Goal: Navigation & Orientation: Find specific page/section

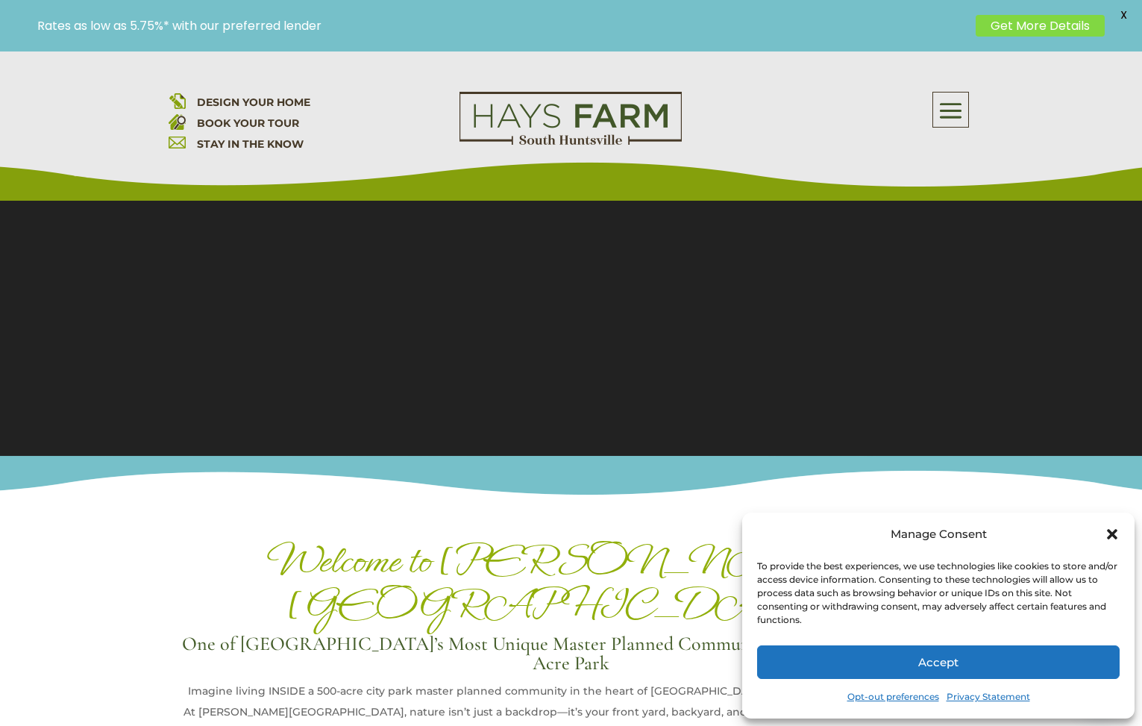
scroll to position [245, 0]
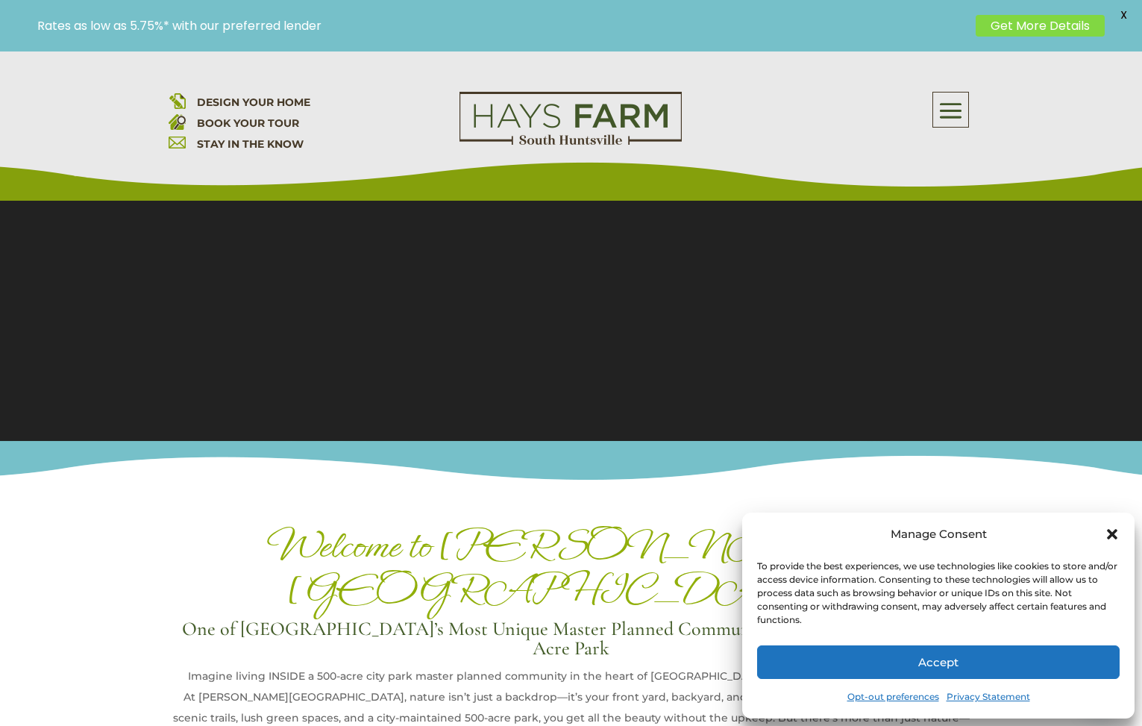
click at [920, 648] on button "Accept" at bounding box center [938, 662] width 363 height 34
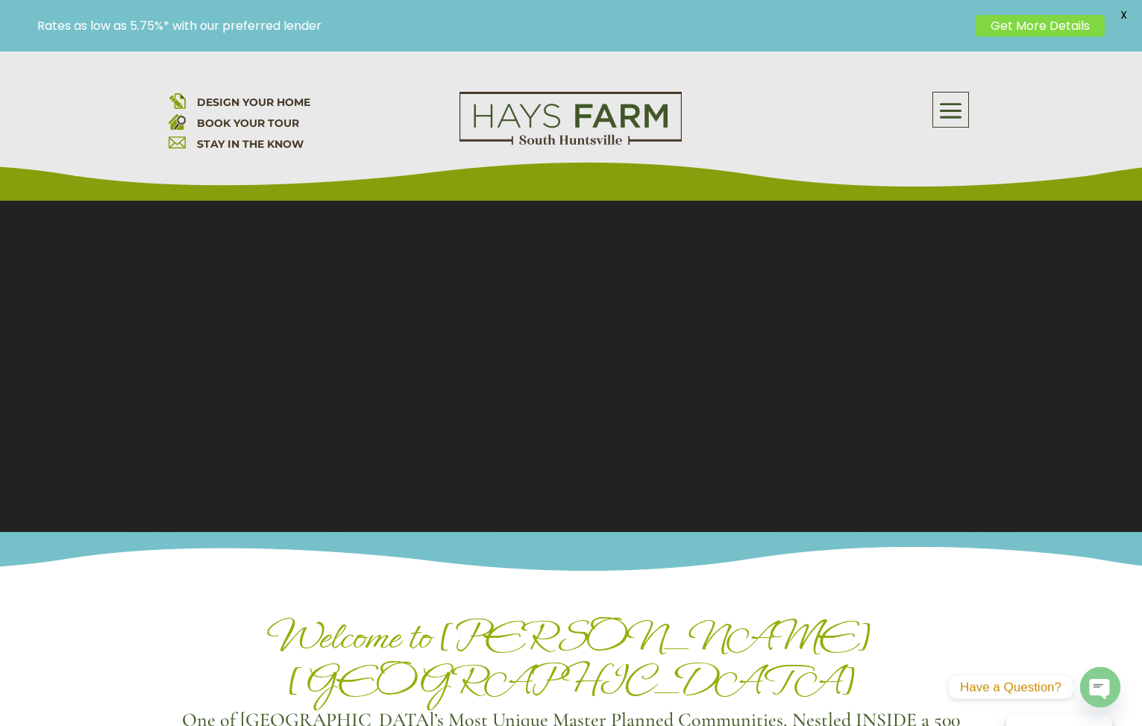
scroll to position [149, 0]
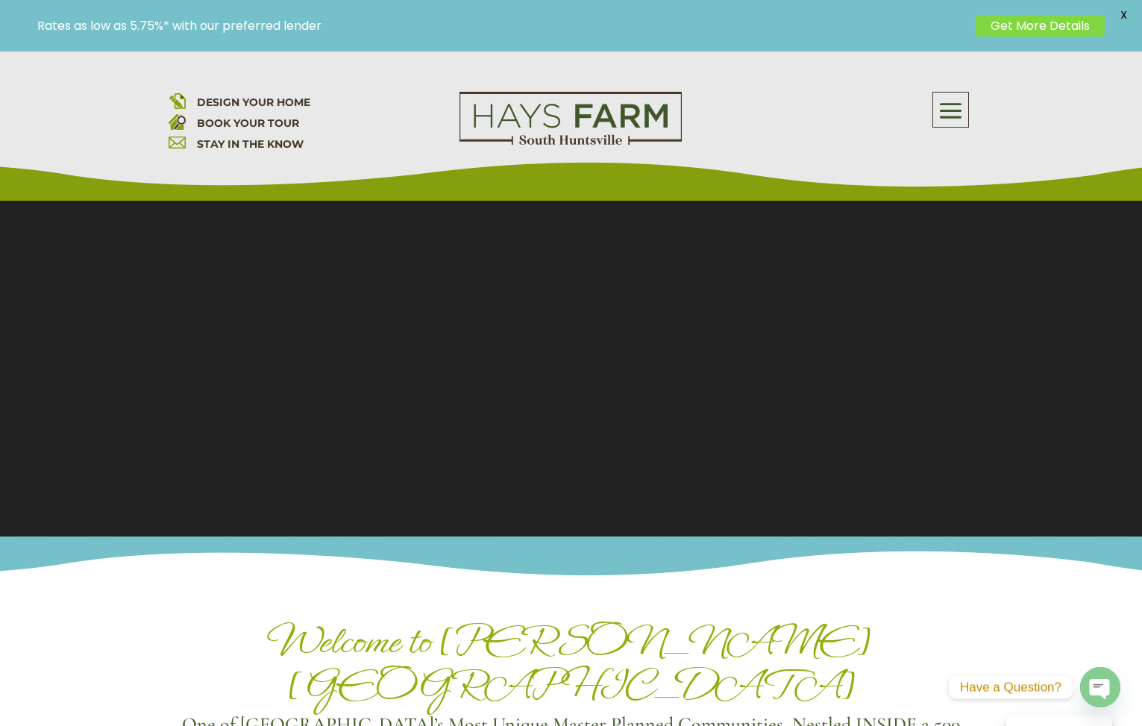
click at [573, 358] on section "Video Player 00:00 00:00 00:32 Use Up/Down Arrow keys to increase or decrease v…" at bounding box center [571, 293] width 1142 height 485
click at [564, 382] on section "Video Player 00:00 00:00 00:32 Use Up/Down Arrow keys to increase or decrease v…" at bounding box center [571, 293] width 1142 height 485
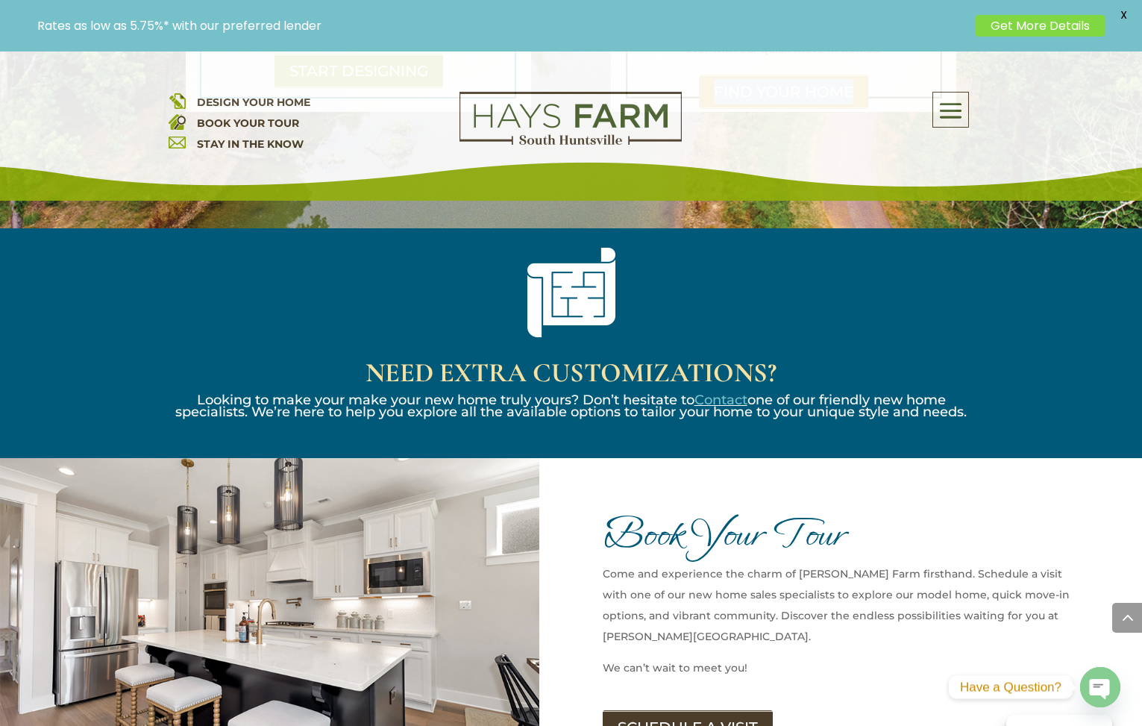
scroll to position [1477, 0]
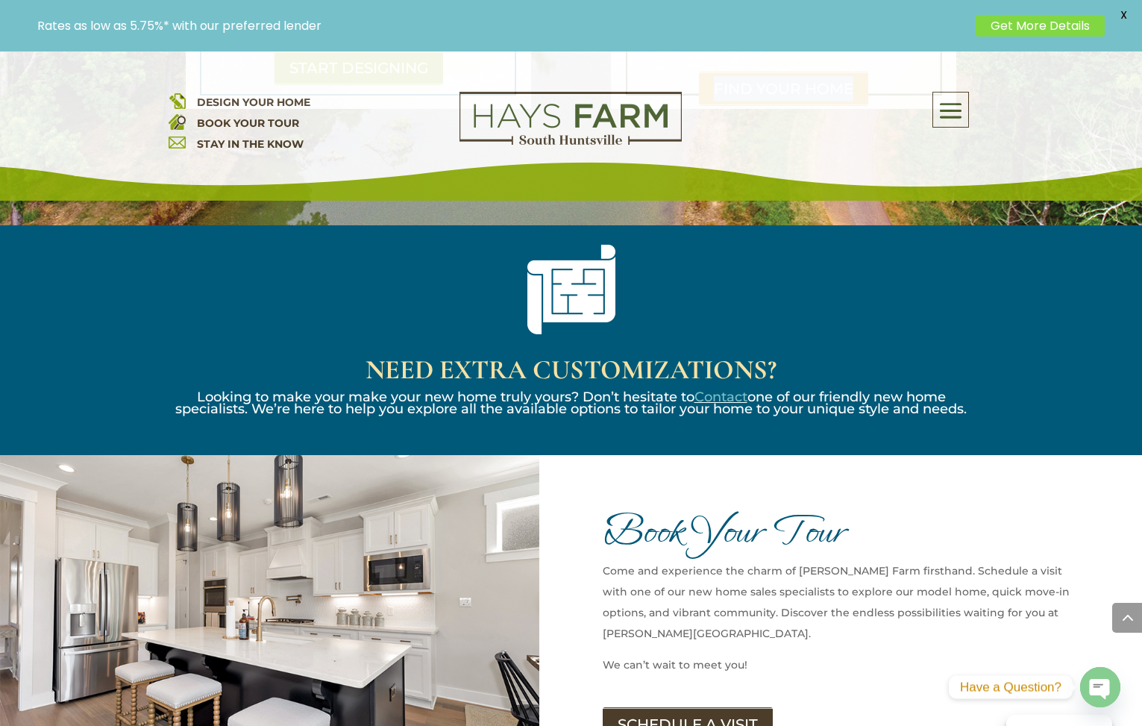
click at [757, 509] on h1 "Book Your Tour" at bounding box center [846, 534] width 486 height 51
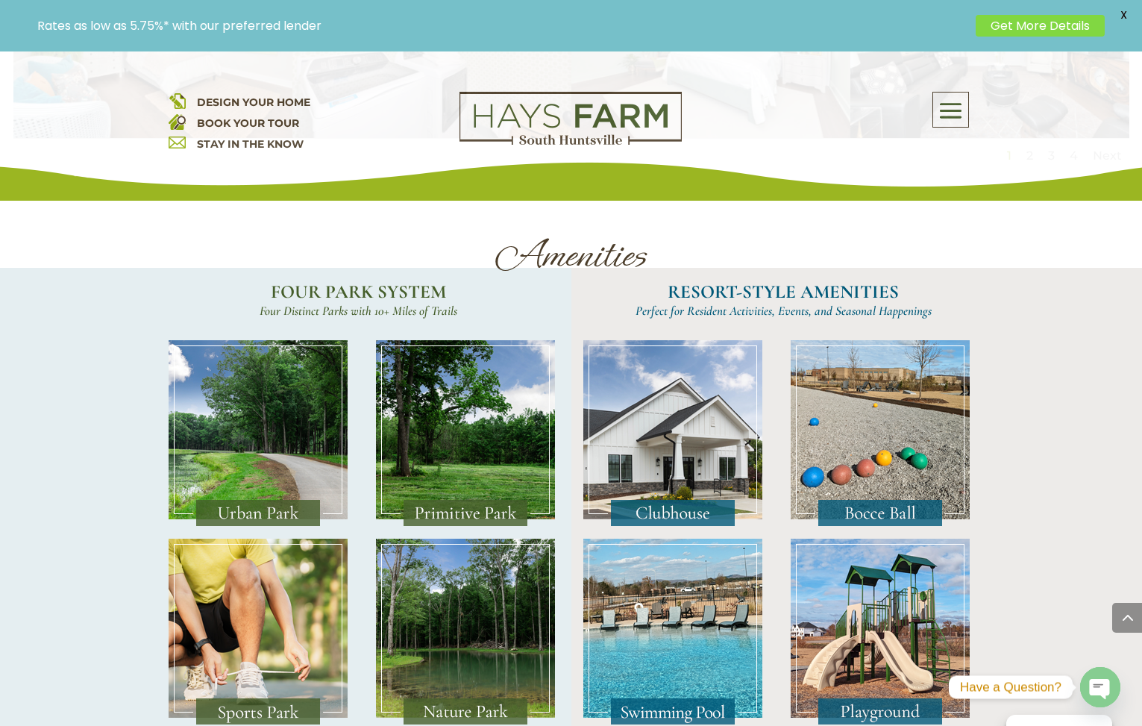
scroll to position [2721, 0]
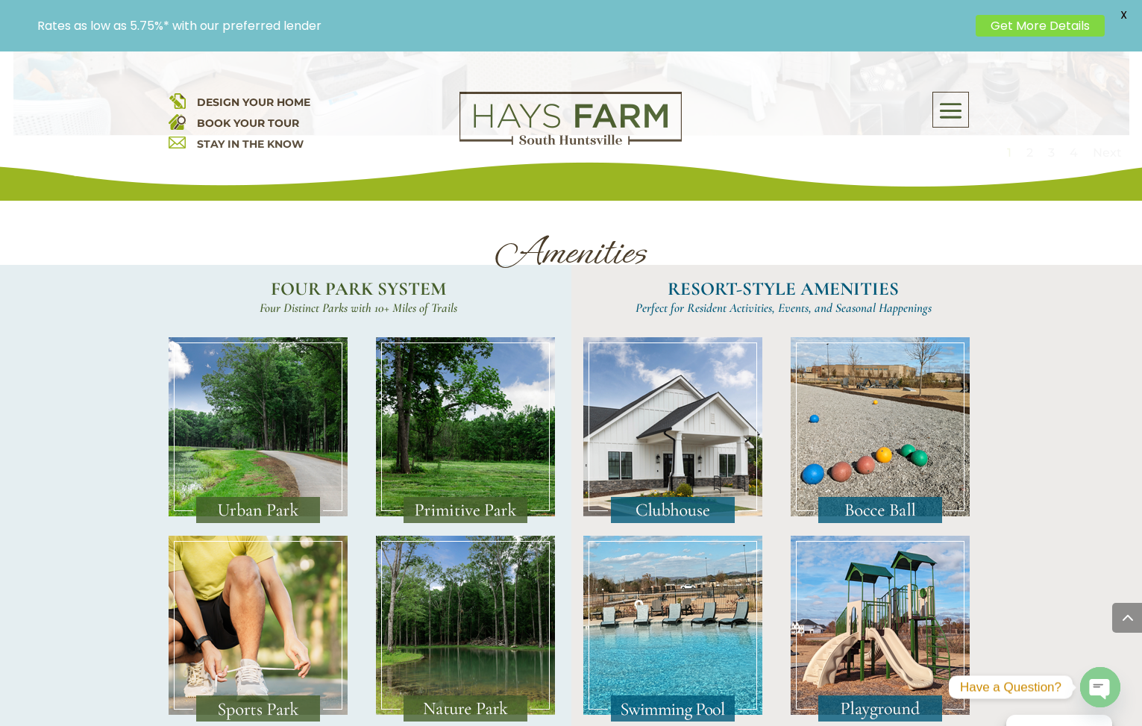
click at [248, 443] on img at bounding box center [258, 430] width 179 height 187
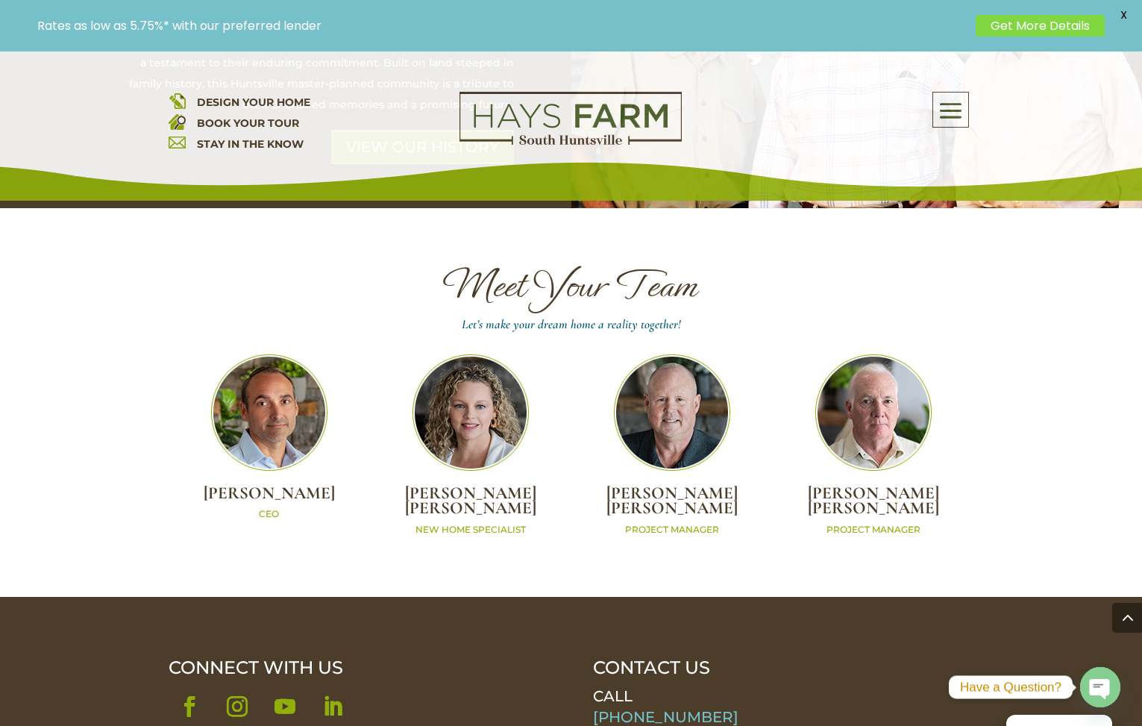
scroll to position [4068, 0]
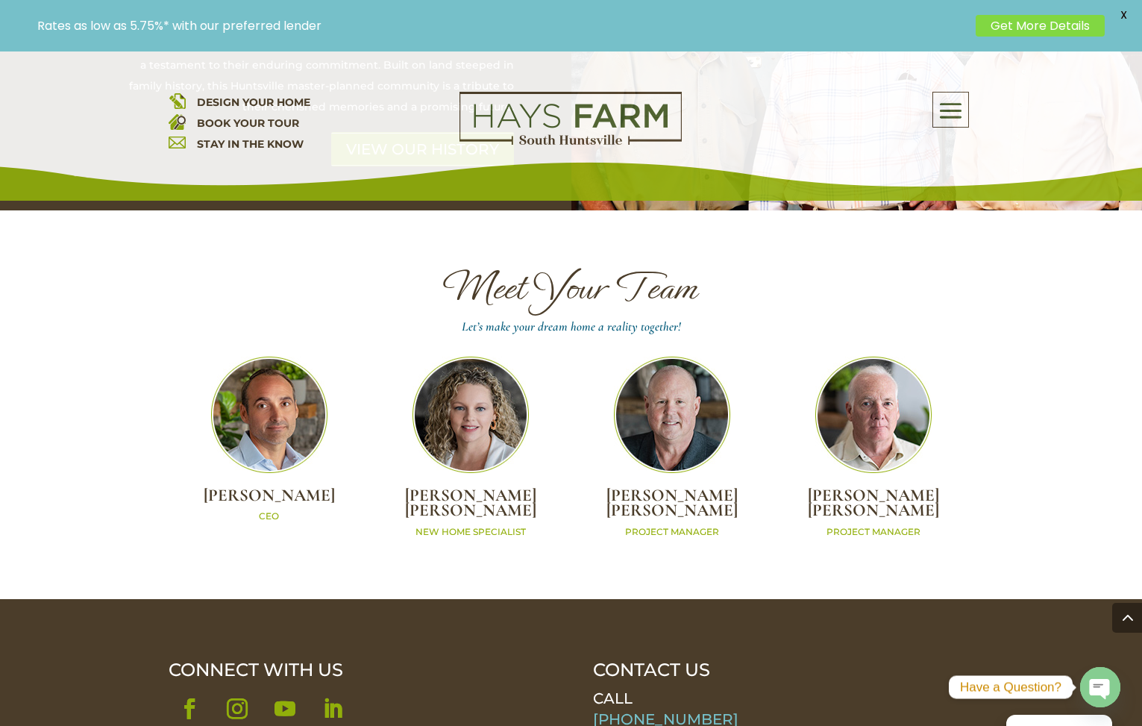
click at [284, 385] on img at bounding box center [269, 415] width 116 height 116
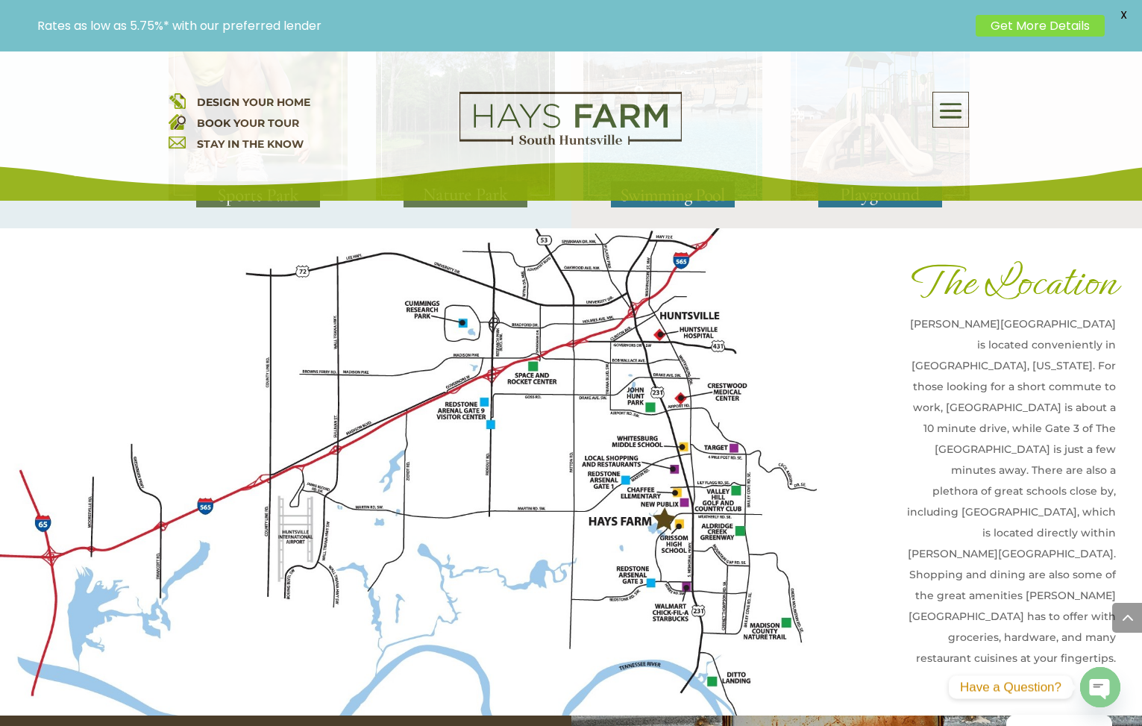
scroll to position [3224, 0]
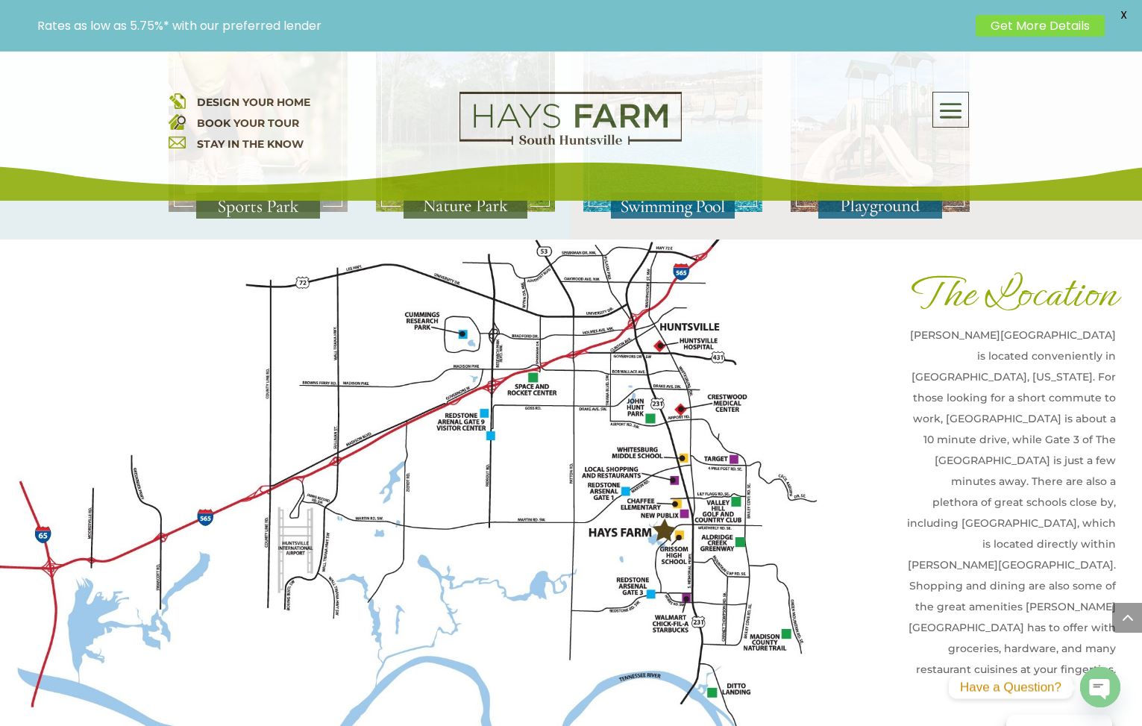
click at [939, 104] on span at bounding box center [951, 110] width 35 height 34
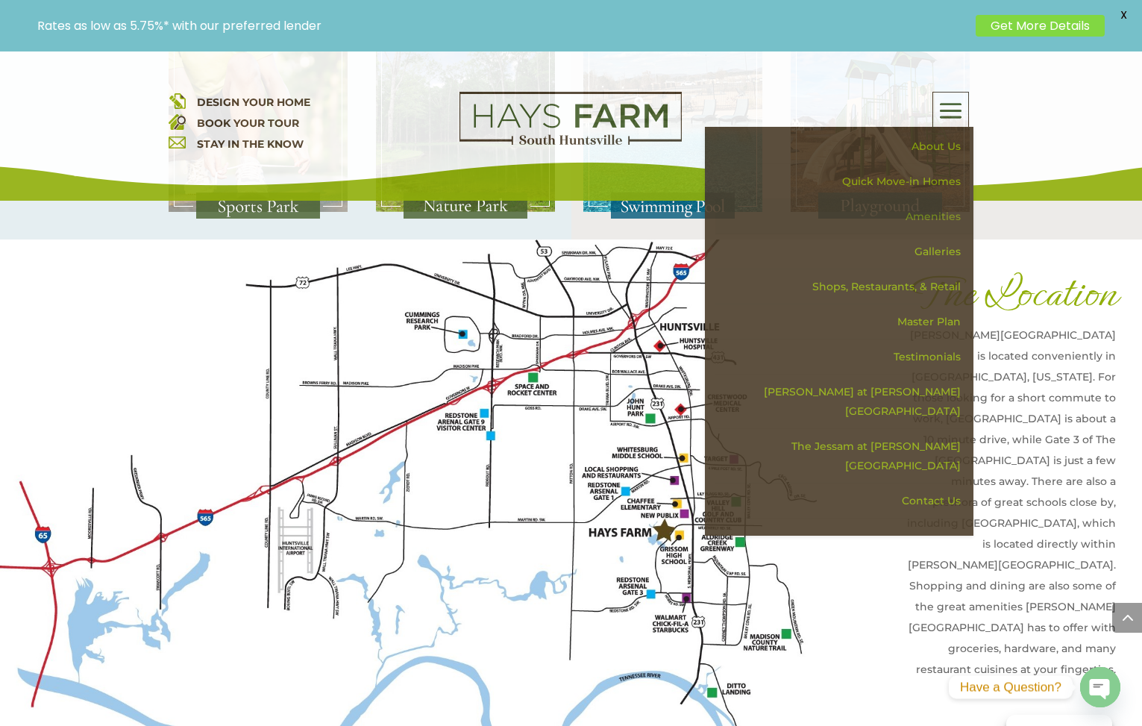
click at [943, 223] on link "Amenities" at bounding box center [845, 216] width 258 height 35
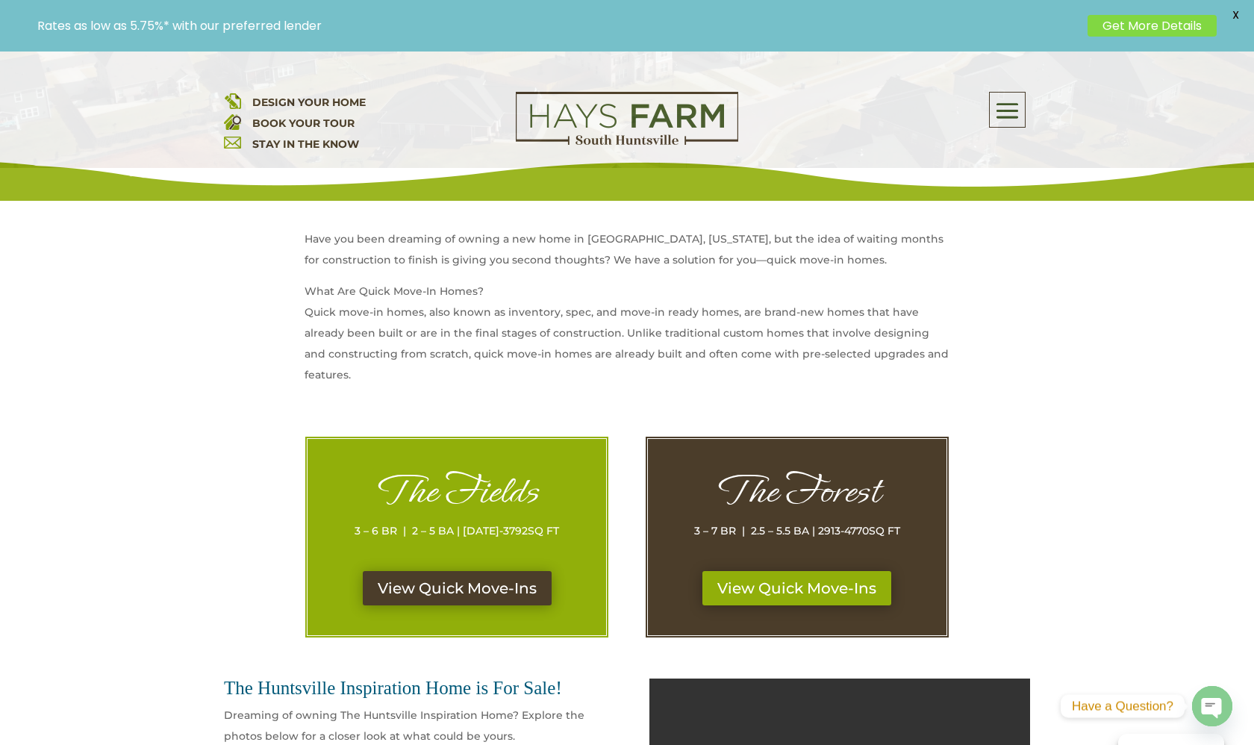
scroll to position [525, 0]
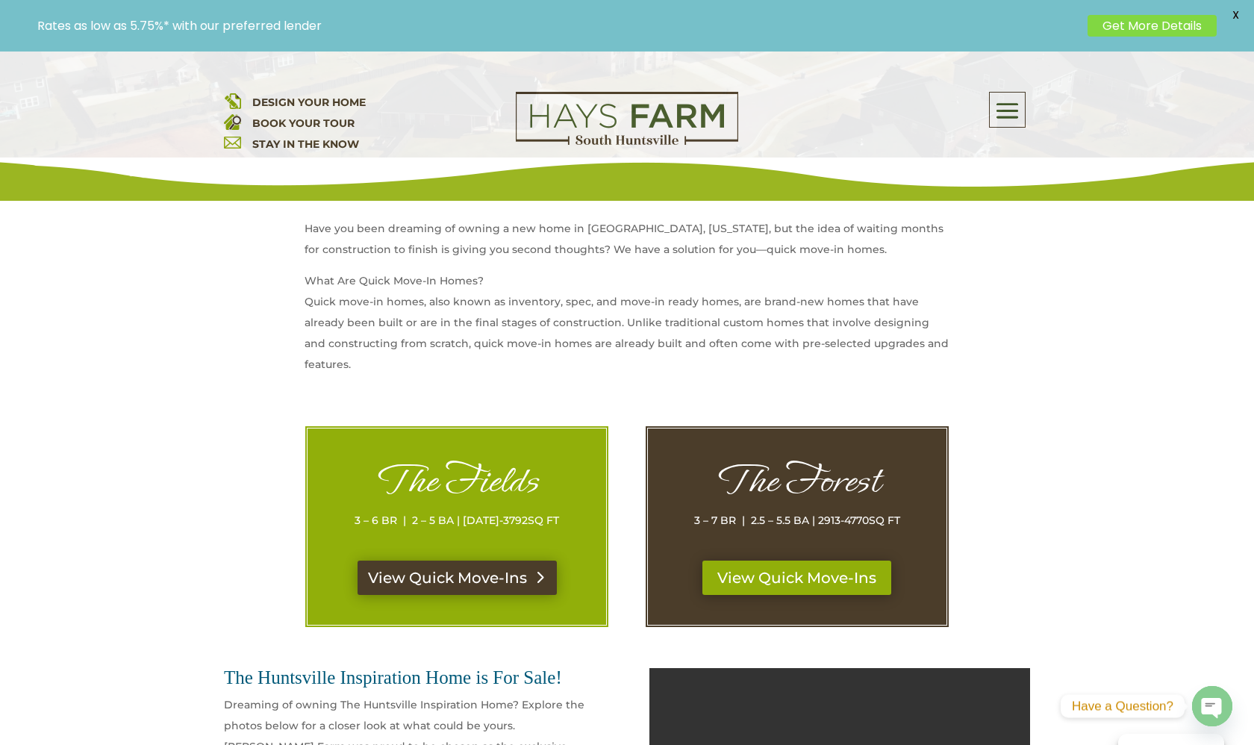
click at [530, 585] on link "View Quick Move-Ins" at bounding box center [456, 577] width 199 height 34
click at [837, 565] on link "View Quick Move-Ins" at bounding box center [796, 577] width 199 height 34
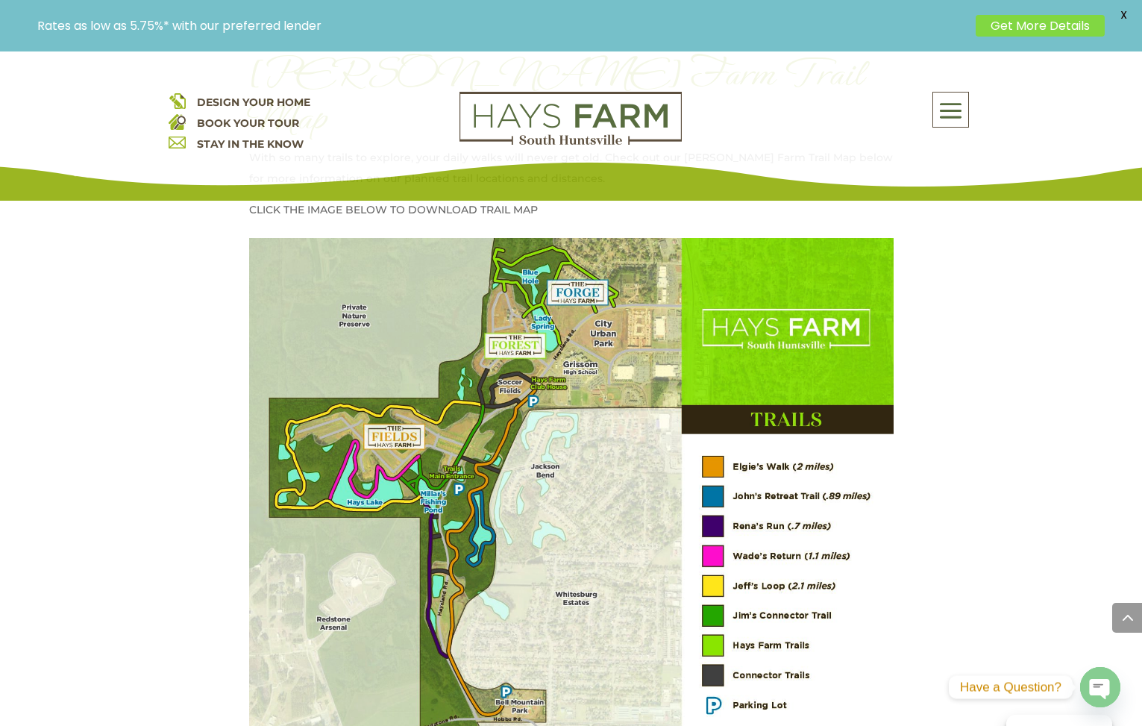
scroll to position [1922, 0]
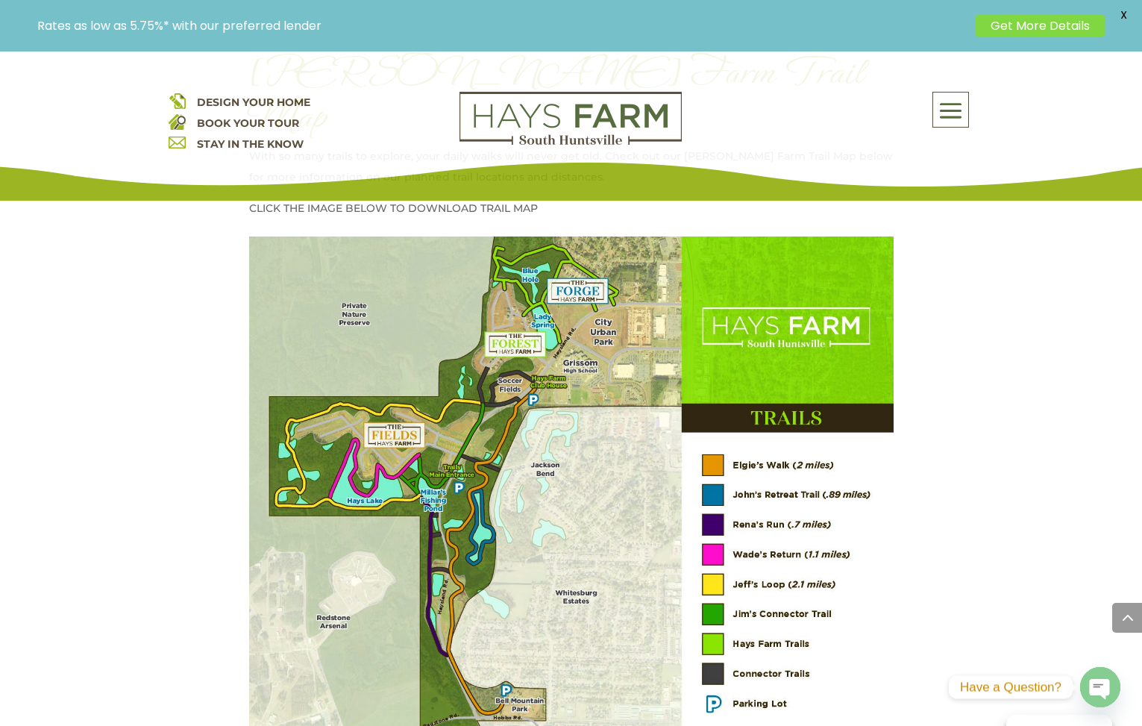
click at [931, 103] on div "About Us Quick Move-in Homes Amenities Galleries Shops, Restaurants, & Retail M…" at bounding box center [839, 110] width 269 height 36
click at [940, 111] on span at bounding box center [951, 110] width 35 height 34
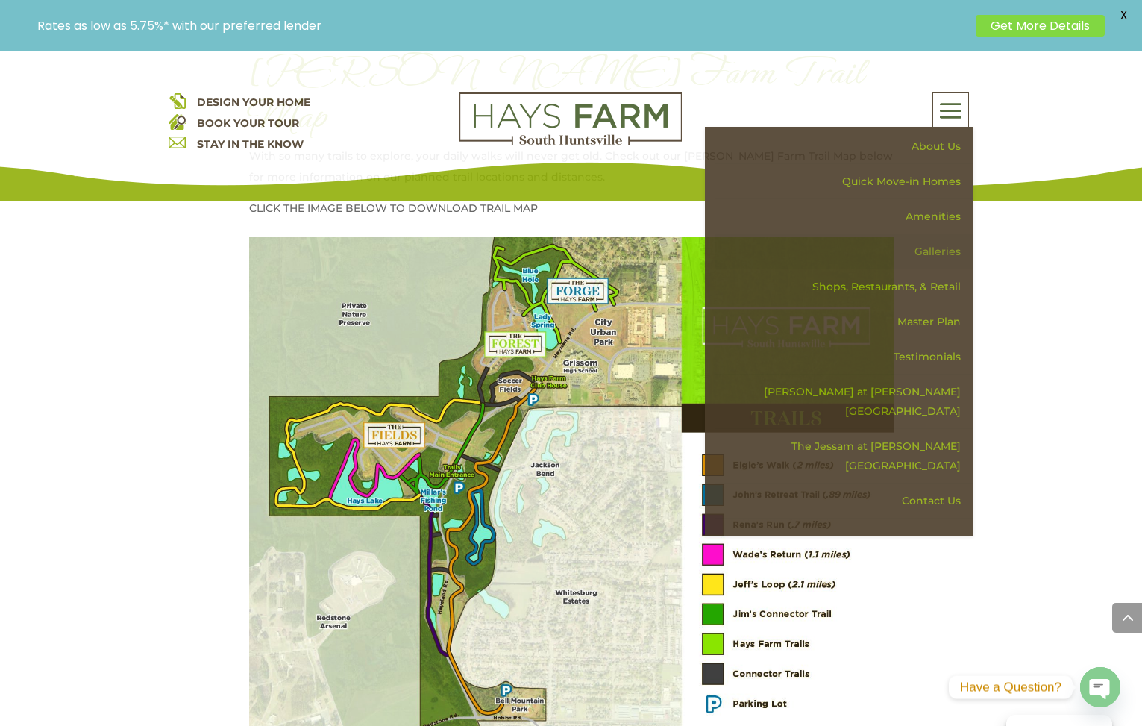
click at [942, 246] on link "Galleries" at bounding box center [845, 251] width 258 height 35
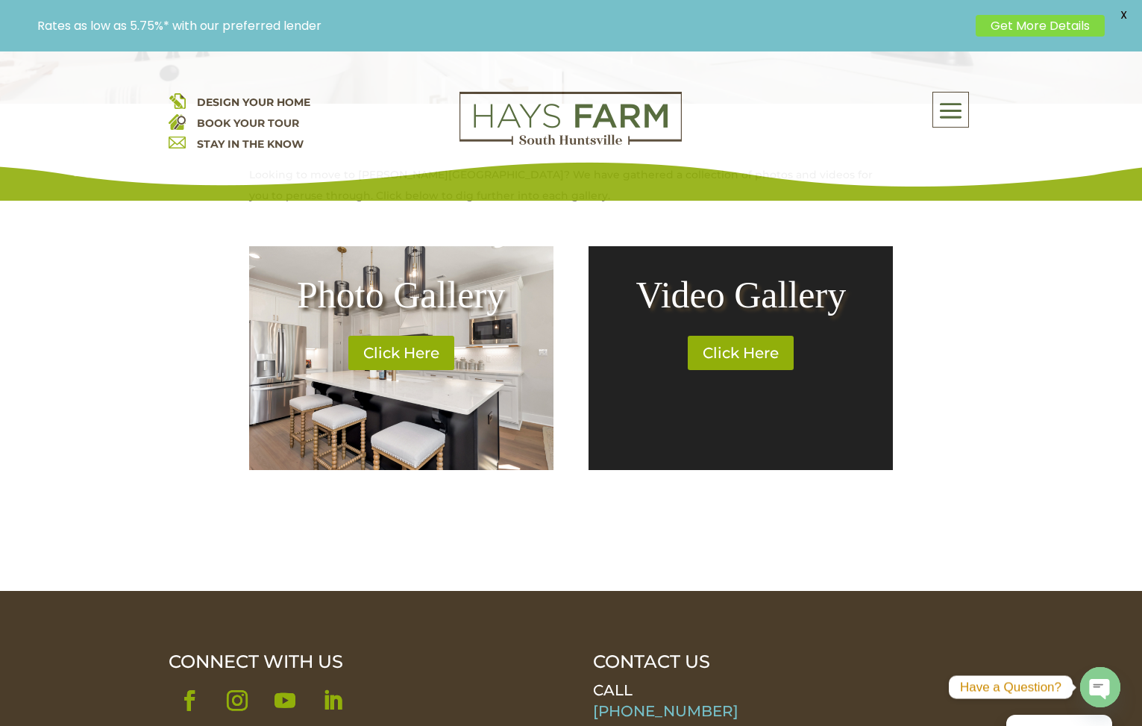
scroll to position [567, 0]
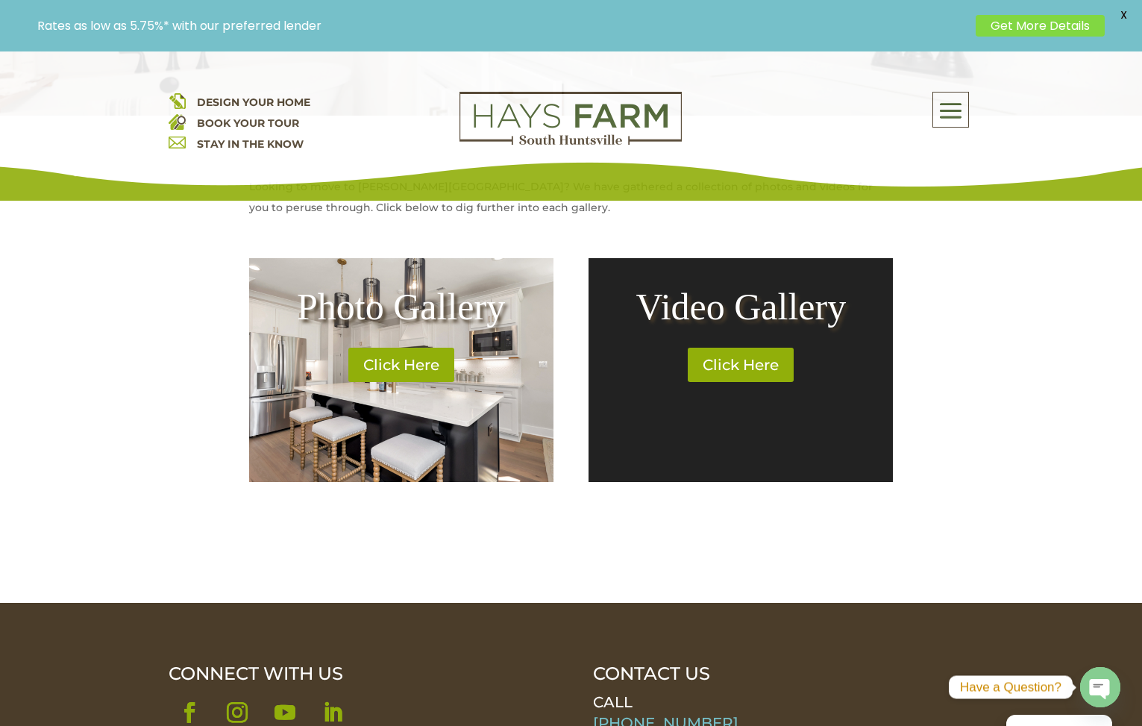
click at [945, 128] on span at bounding box center [951, 110] width 35 height 34
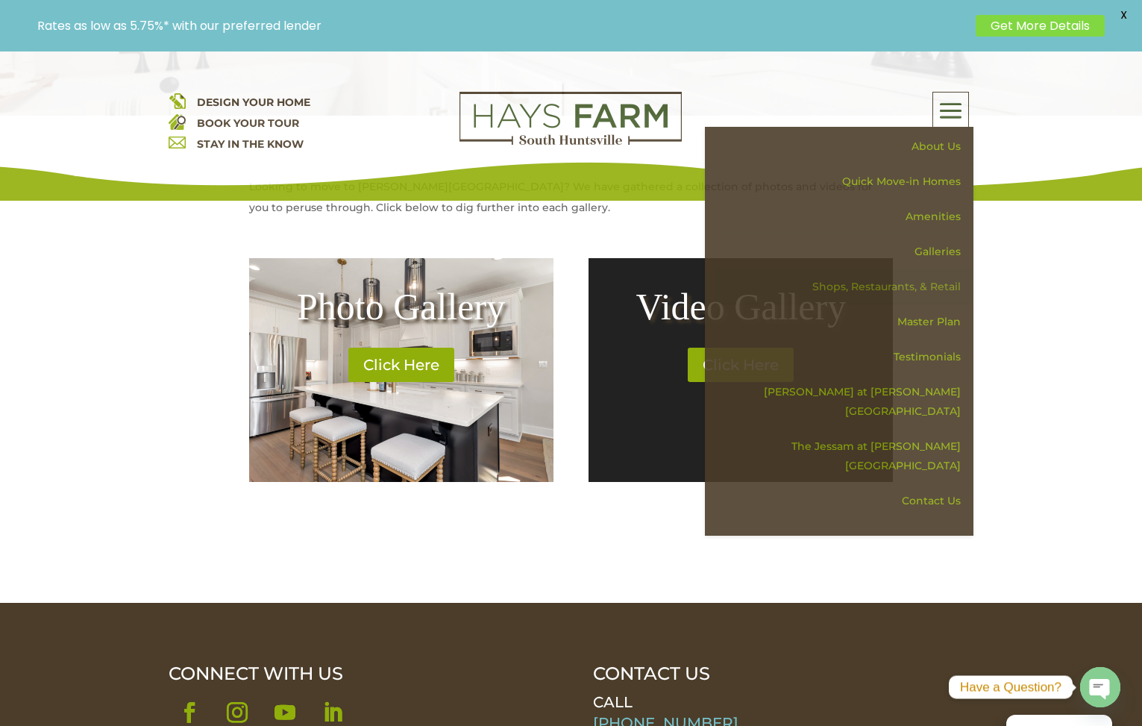
click at [938, 285] on link "Shops, Restaurants, & Retail" at bounding box center [845, 286] width 258 height 35
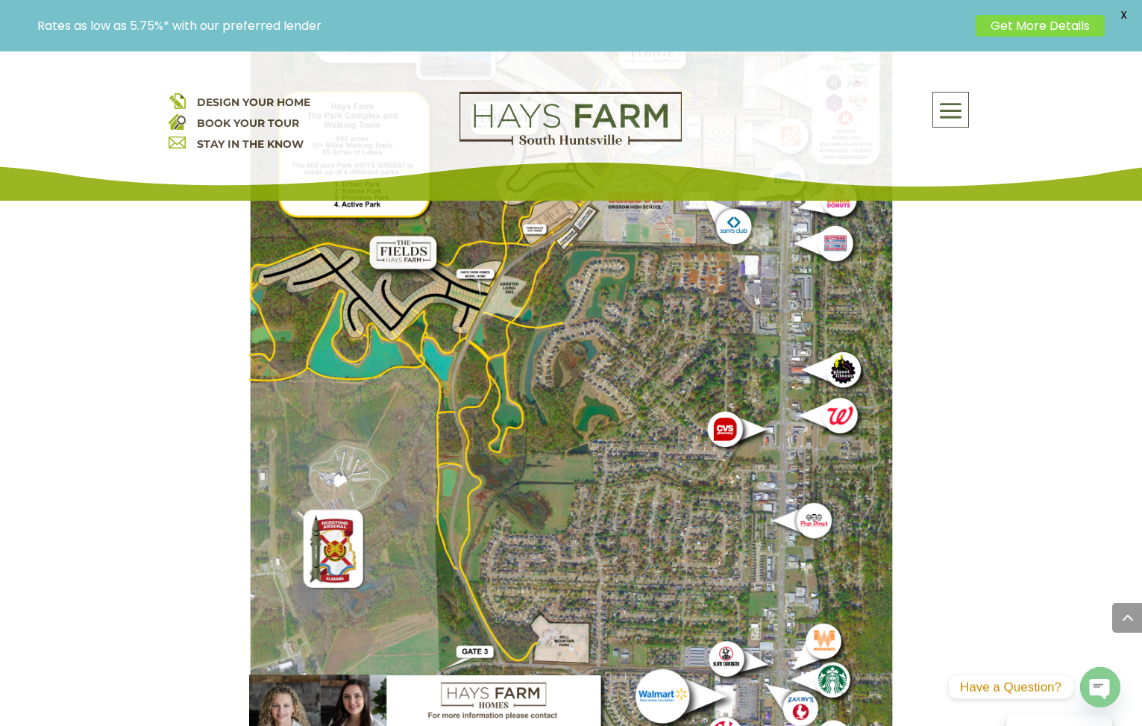
scroll to position [3244, 0]
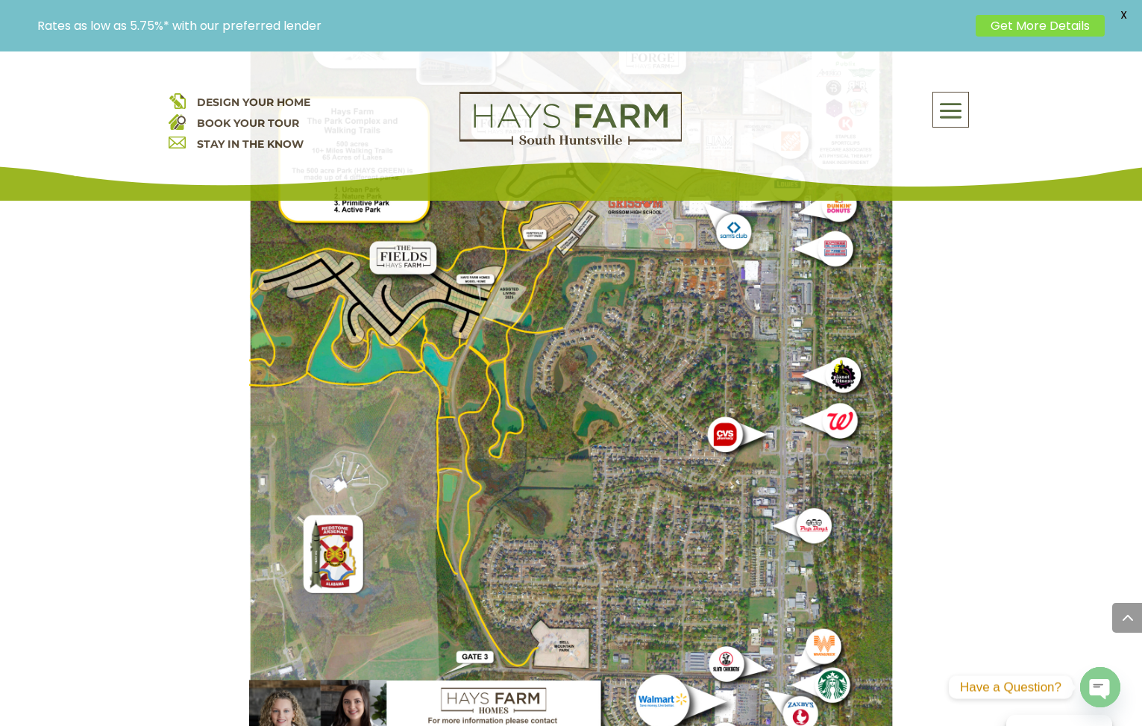
click at [943, 107] on span at bounding box center [951, 110] width 35 height 34
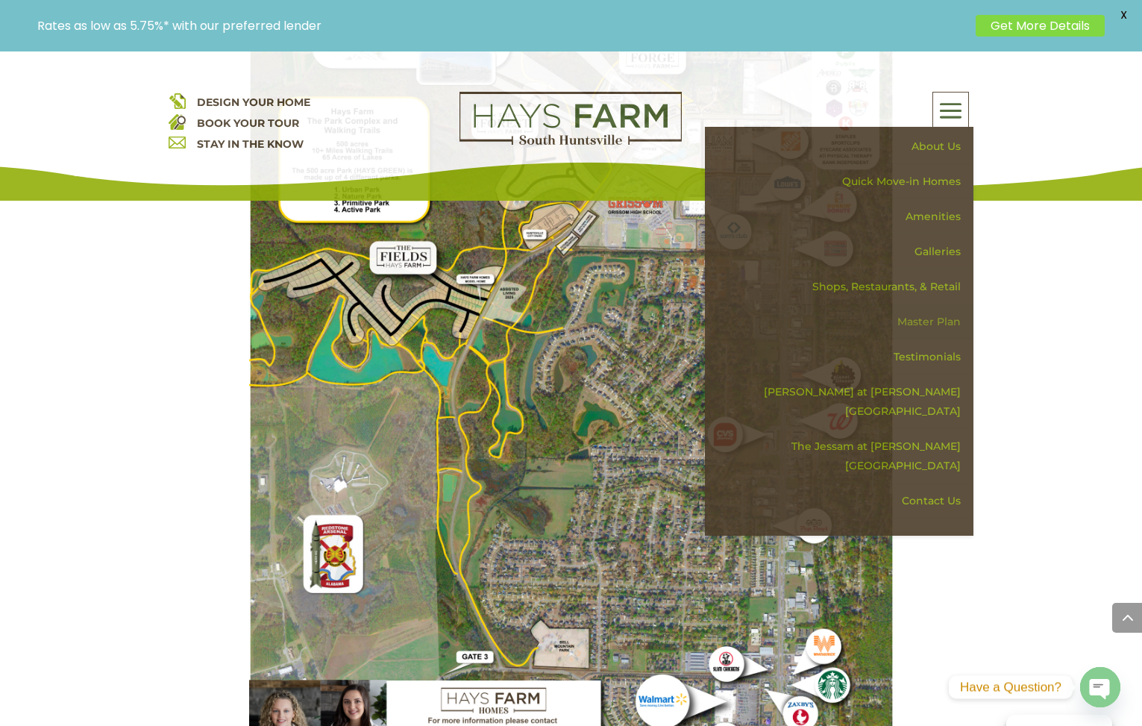
click at [934, 322] on link "Master Plan" at bounding box center [845, 321] width 258 height 35
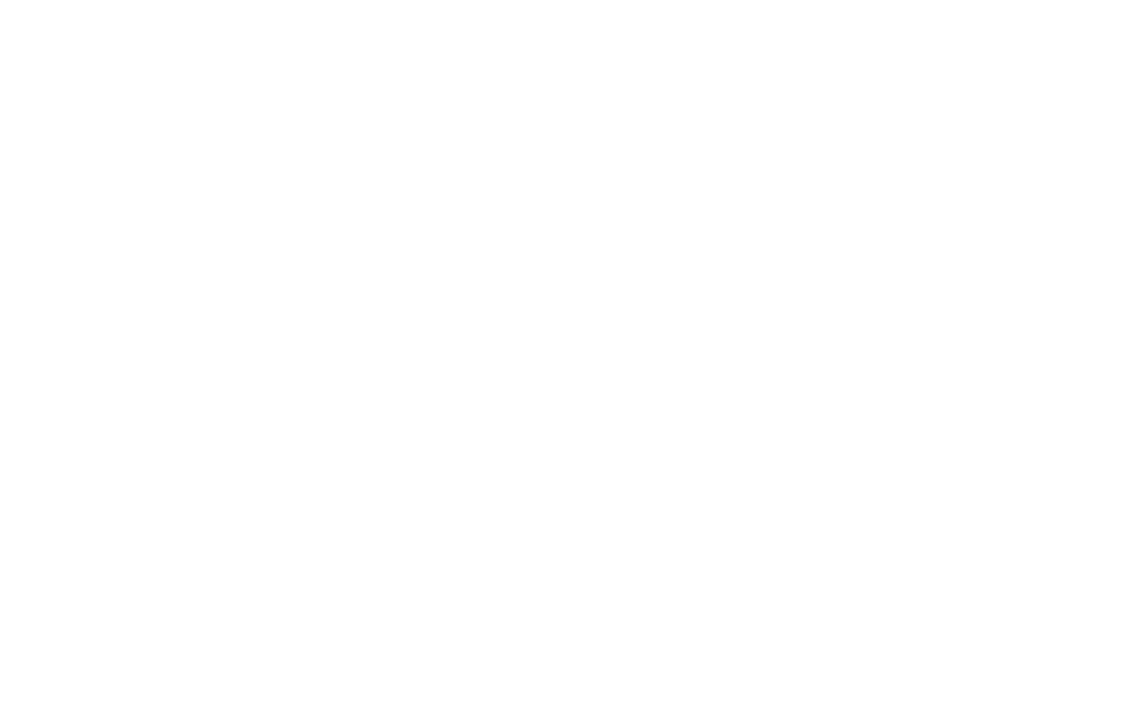
scroll to position [1097, 0]
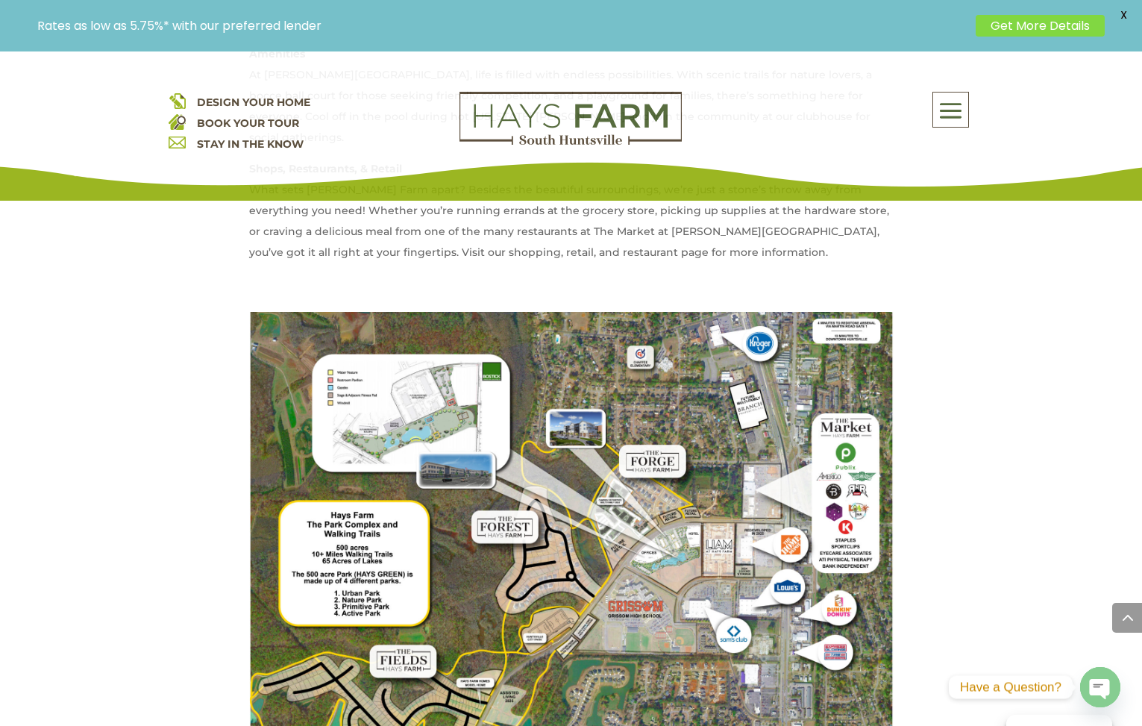
click at [954, 109] on span at bounding box center [951, 110] width 35 height 34
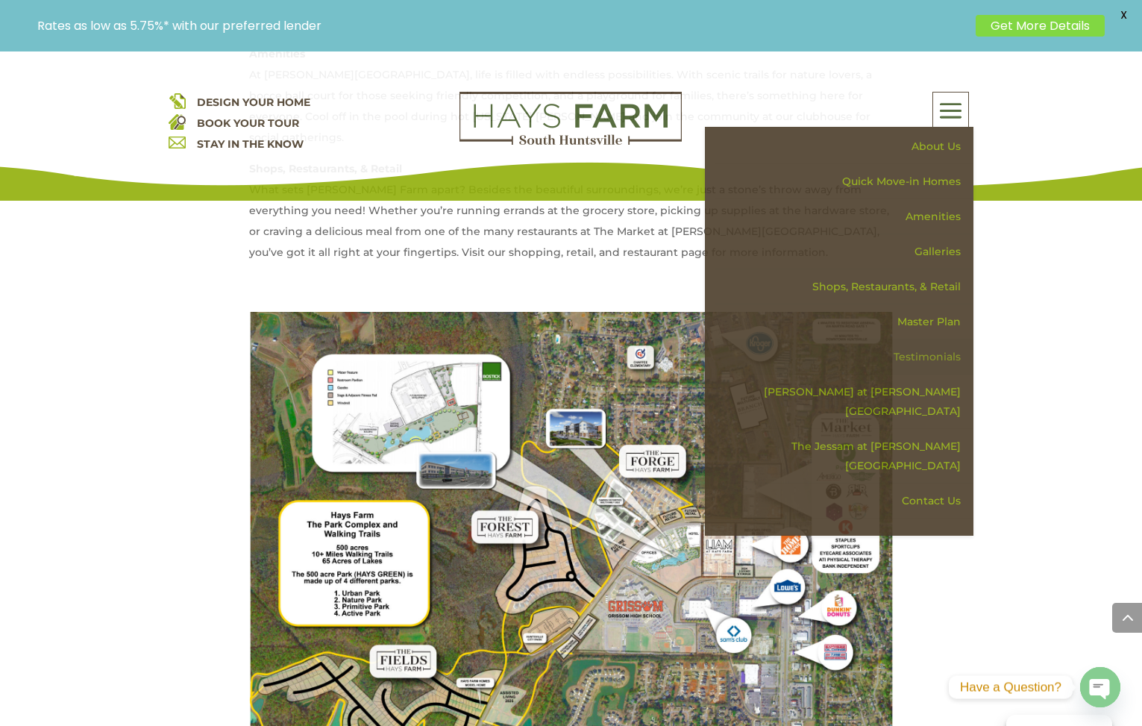
click at [918, 363] on link "Testimonials" at bounding box center [845, 357] width 258 height 35
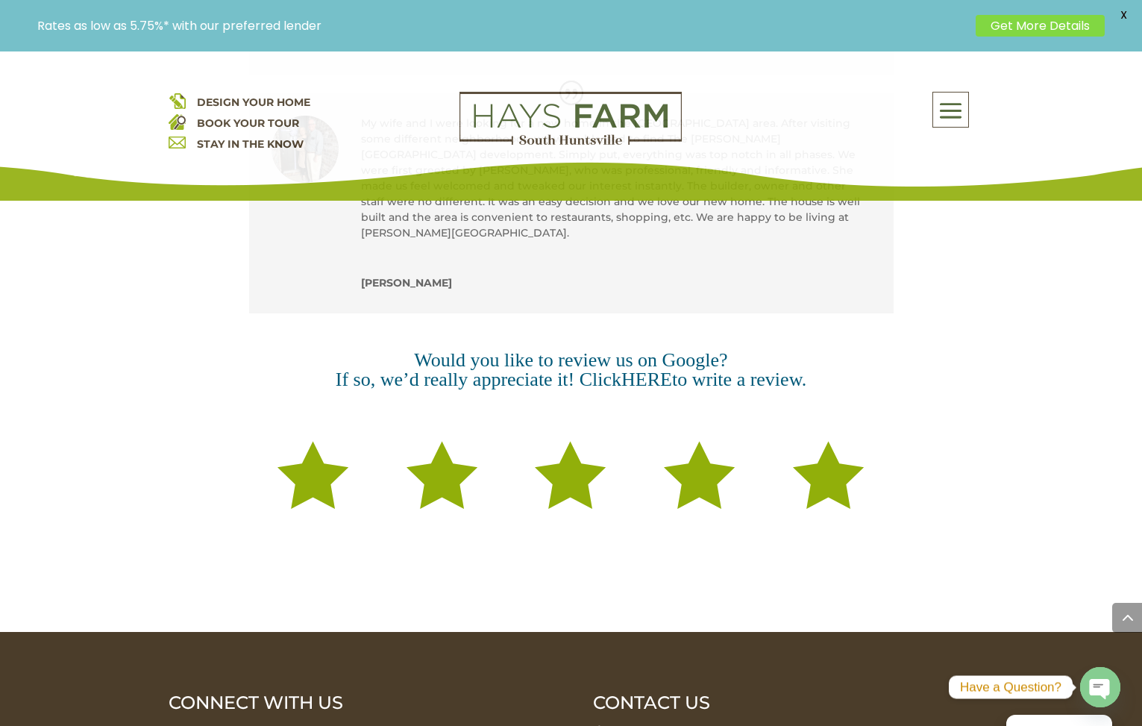
scroll to position [1162, 0]
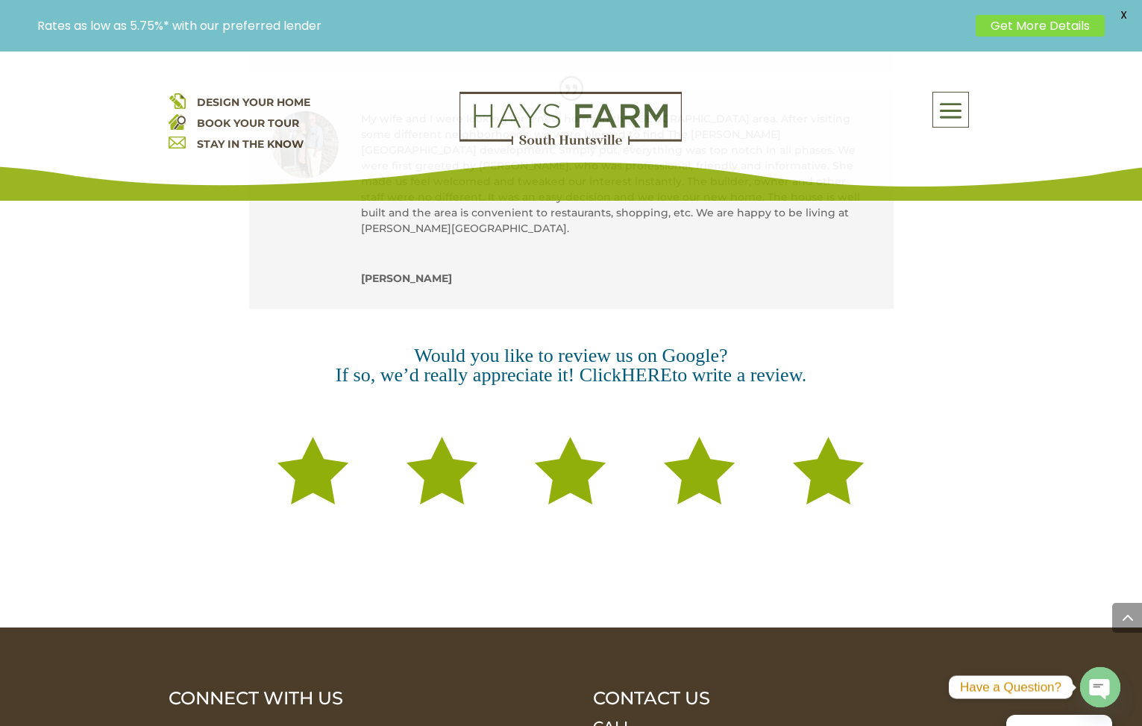
click at [944, 112] on span at bounding box center [951, 110] width 35 height 34
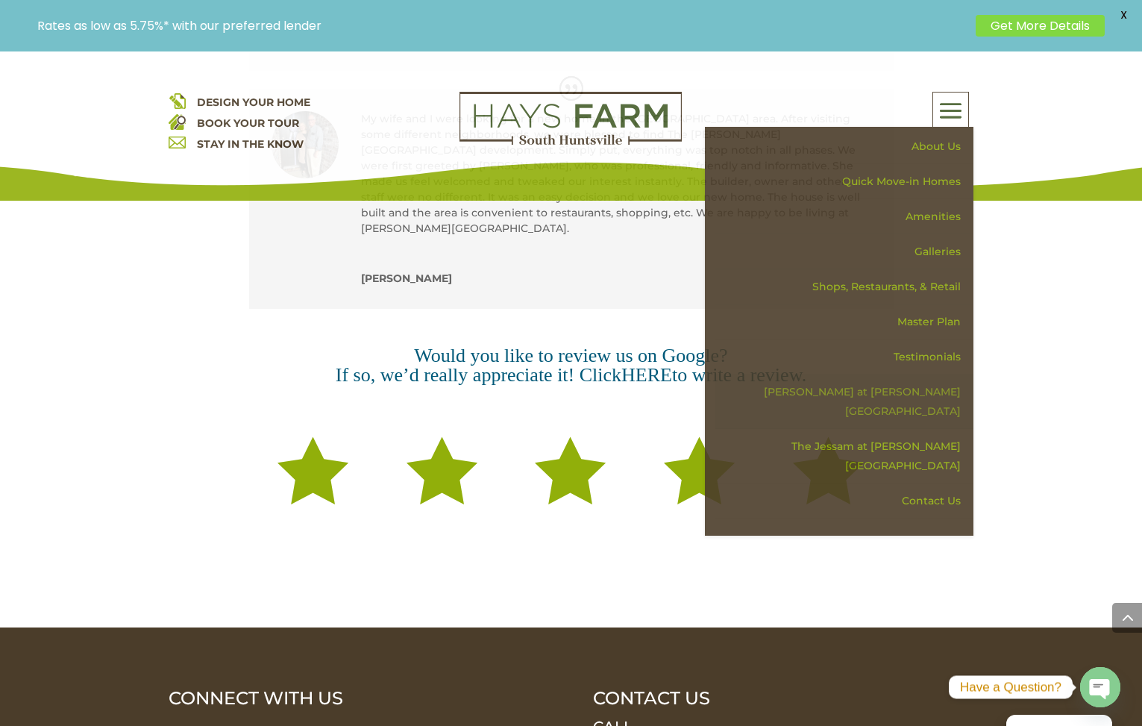
click at [912, 396] on link "[PERSON_NAME] at [PERSON_NAME][GEOGRAPHIC_DATA]" at bounding box center [845, 402] width 258 height 54
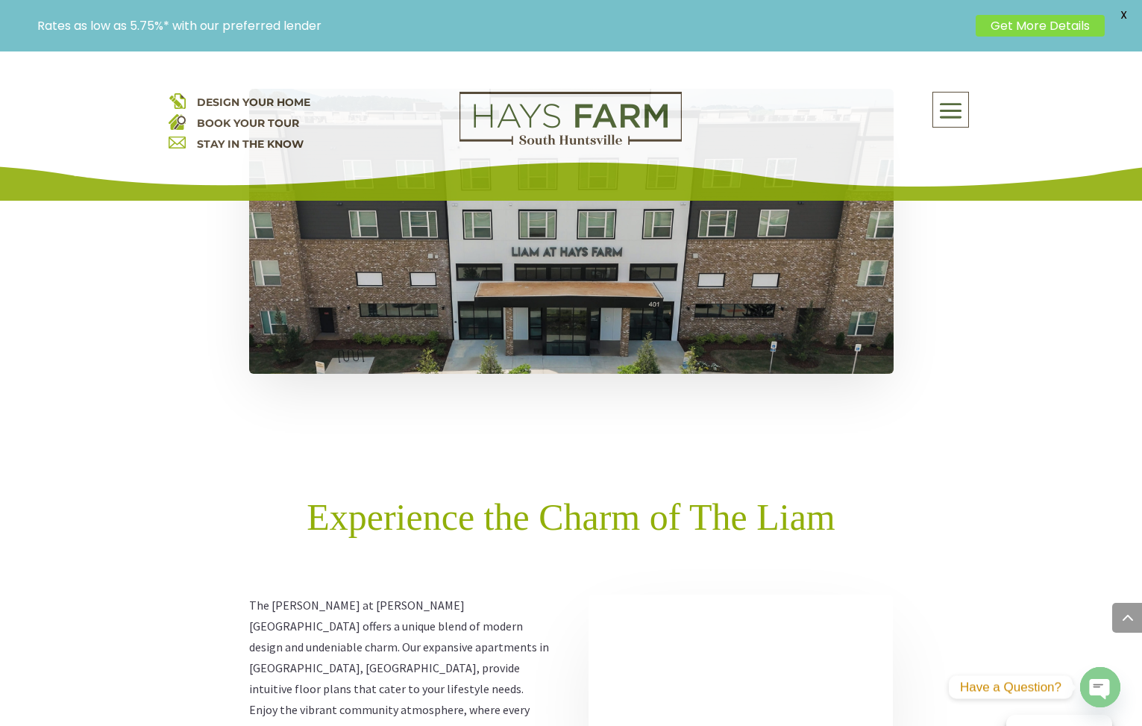
scroll to position [1006, 0]
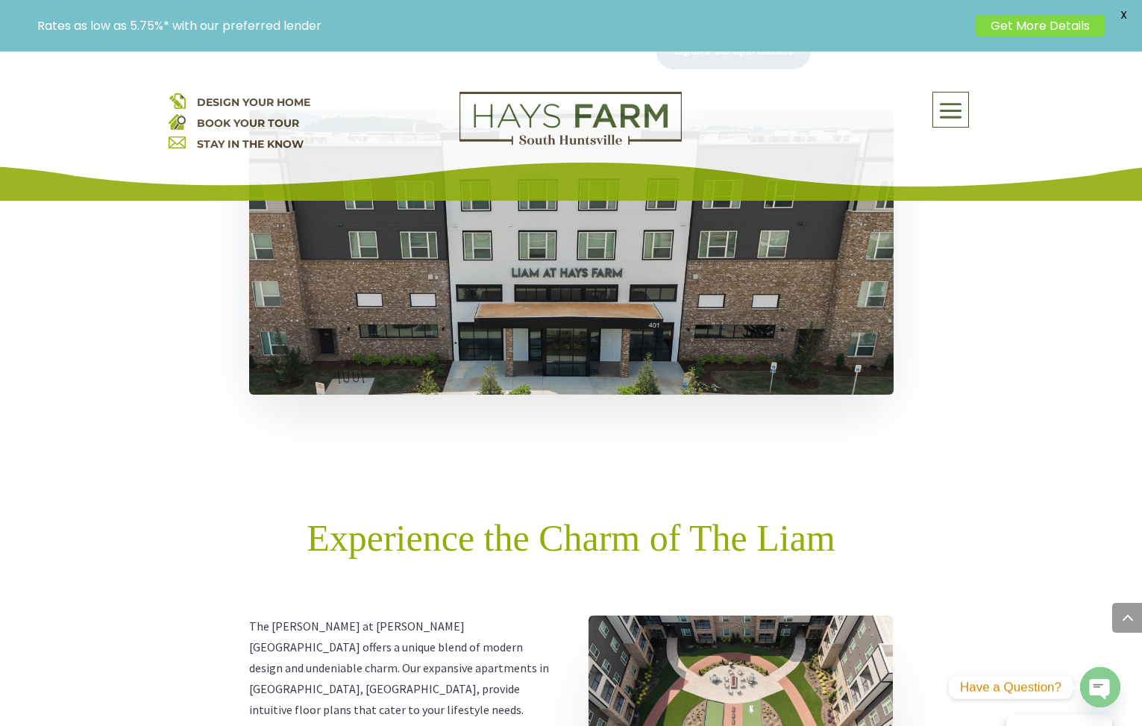
click at [961, 107] on span at bounding box center [951, 110] width 35 height 34
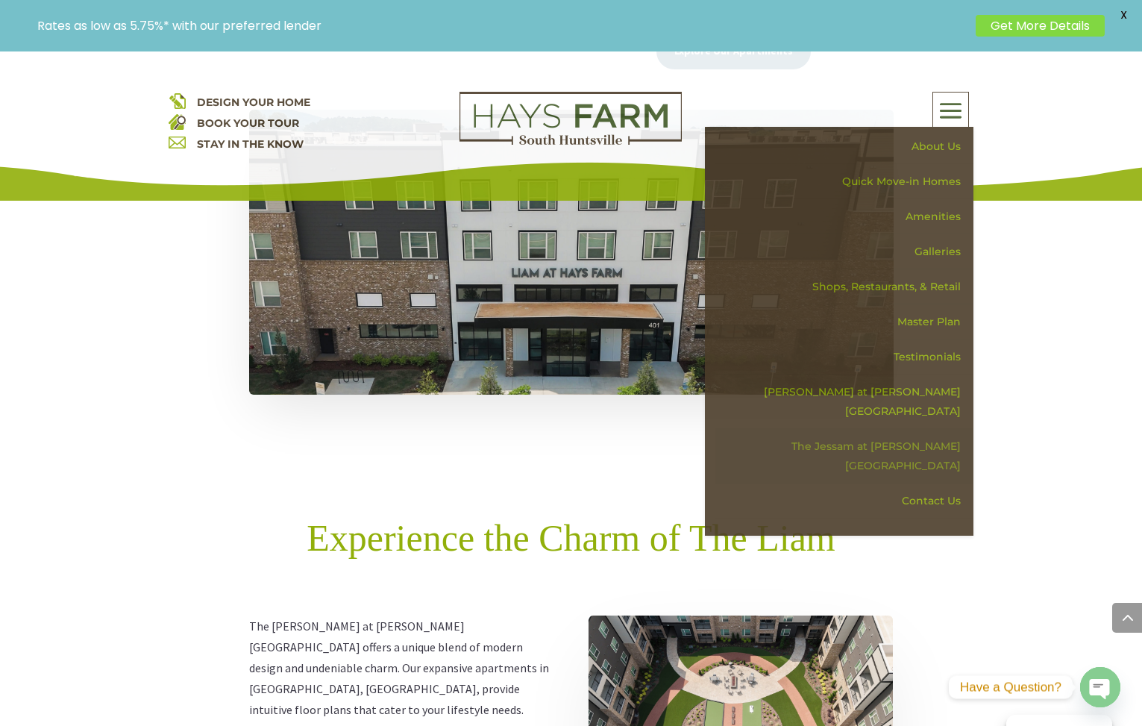
click at [906, 434] on link "The Jessam at [PERSON_NAME][GEOGRAPHIC_DATA]" at bounding box center [845, 456] width 258 height 54
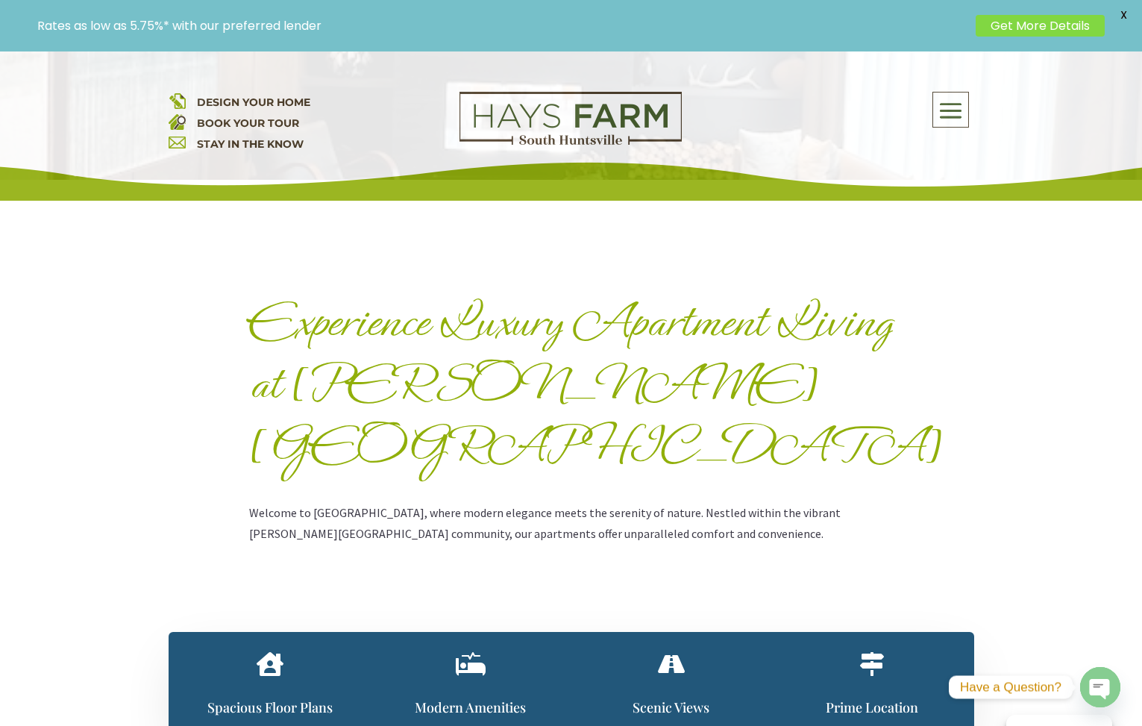
scroll to position [612, 0]
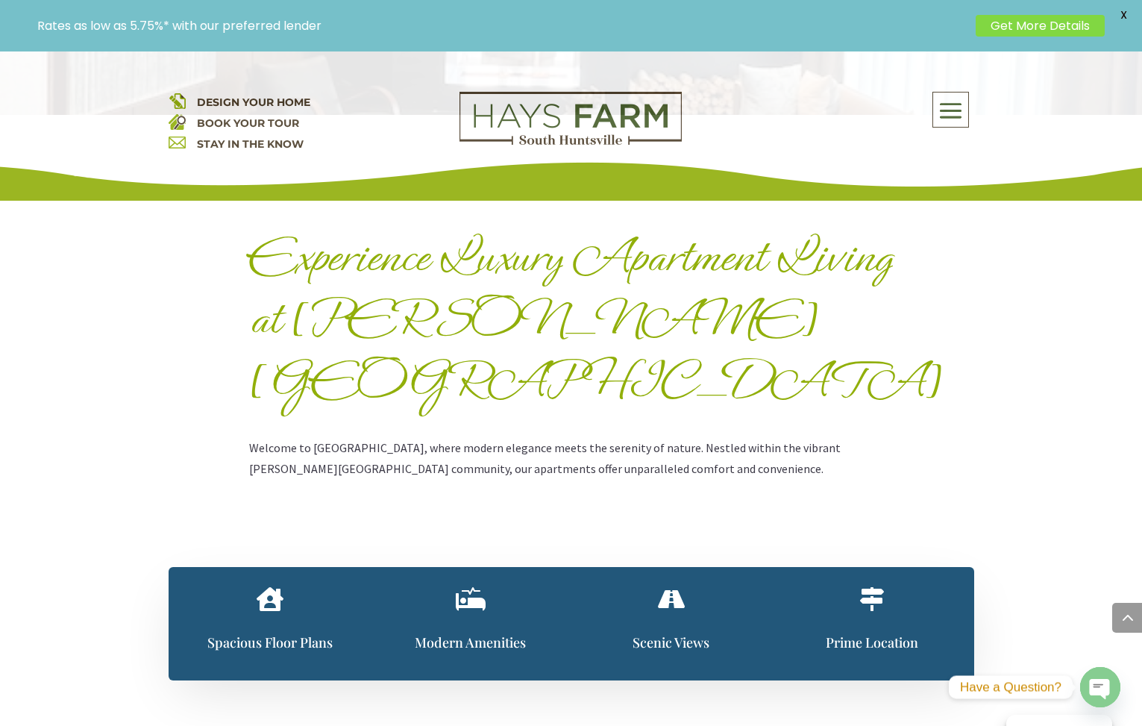
click at [279, 587] on div " Spacious Floor Plans" at bounding box center [270, 623] width 159 height 72
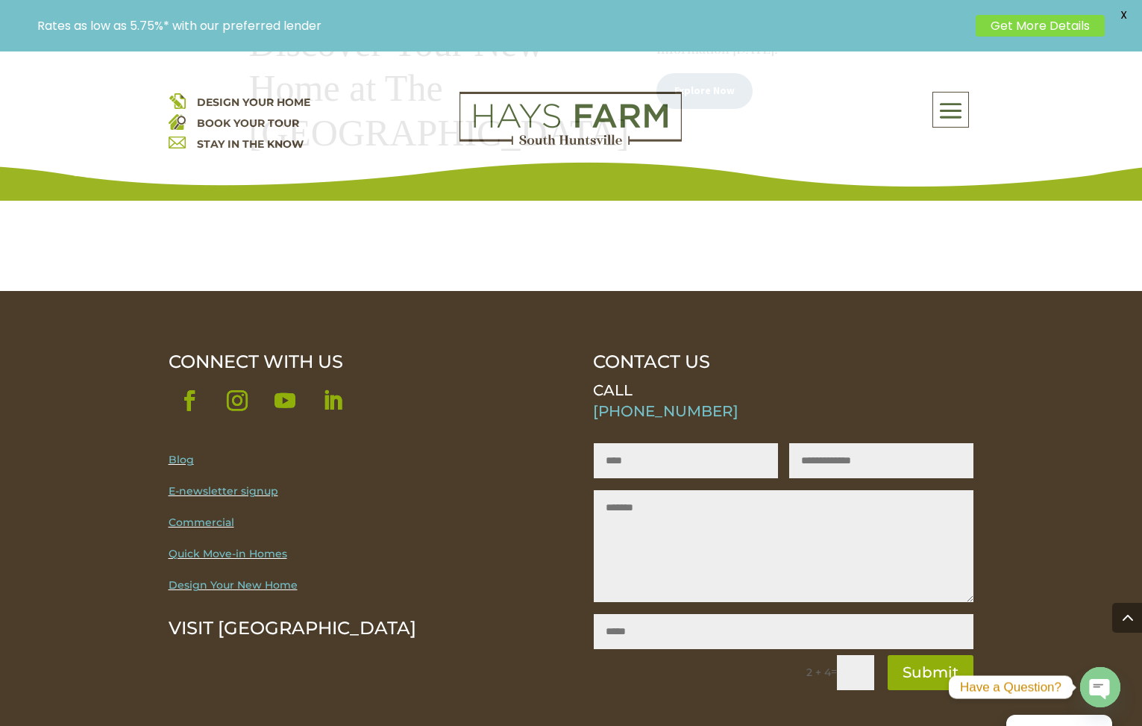
scroll to position [3638, 0]
